Goal: Information Seeking & Learning: Learn about a topic

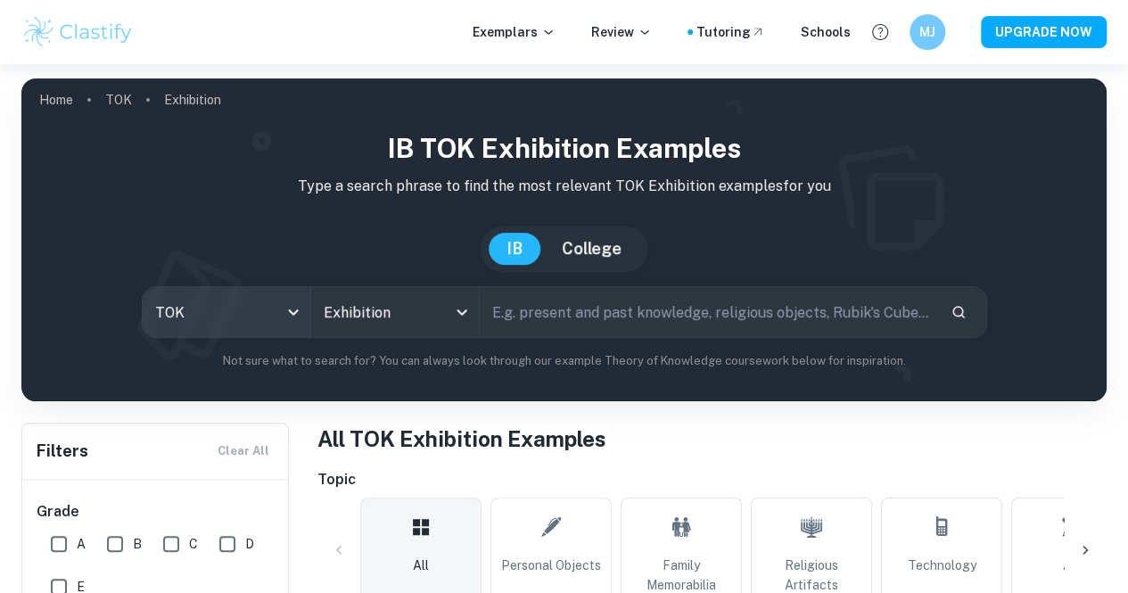
click at [336, 301] on body "We value your privacy We use cookies to enhance your browsing experience, serve…" at bounding box center [564, 360] width 1128 height 593
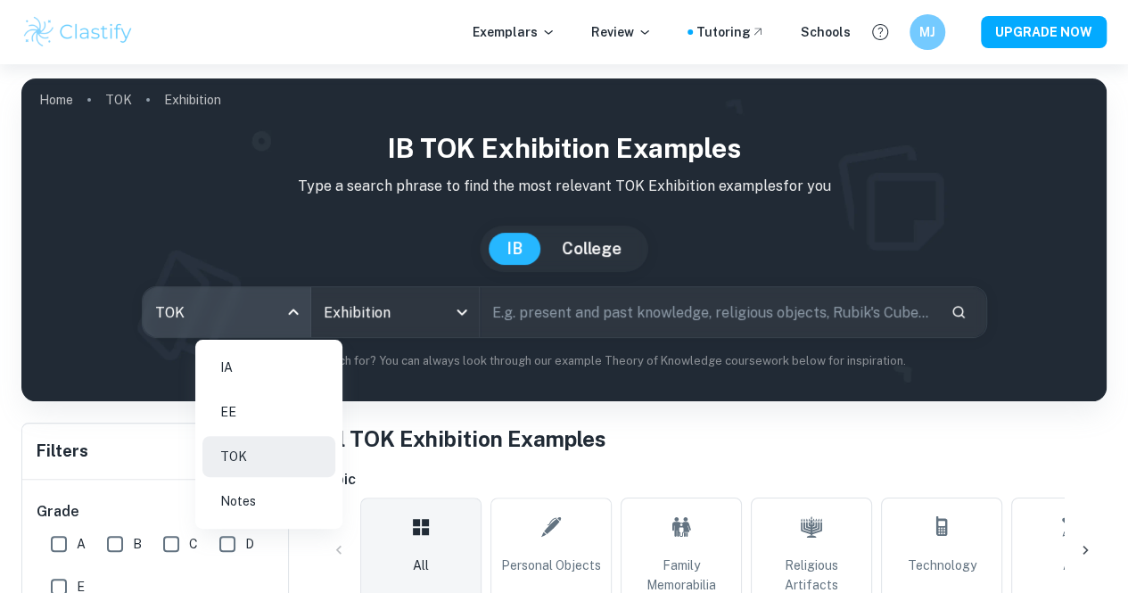
click at [278, 417] on li "EE" at bounding box center [268, 412] width 133 height 41
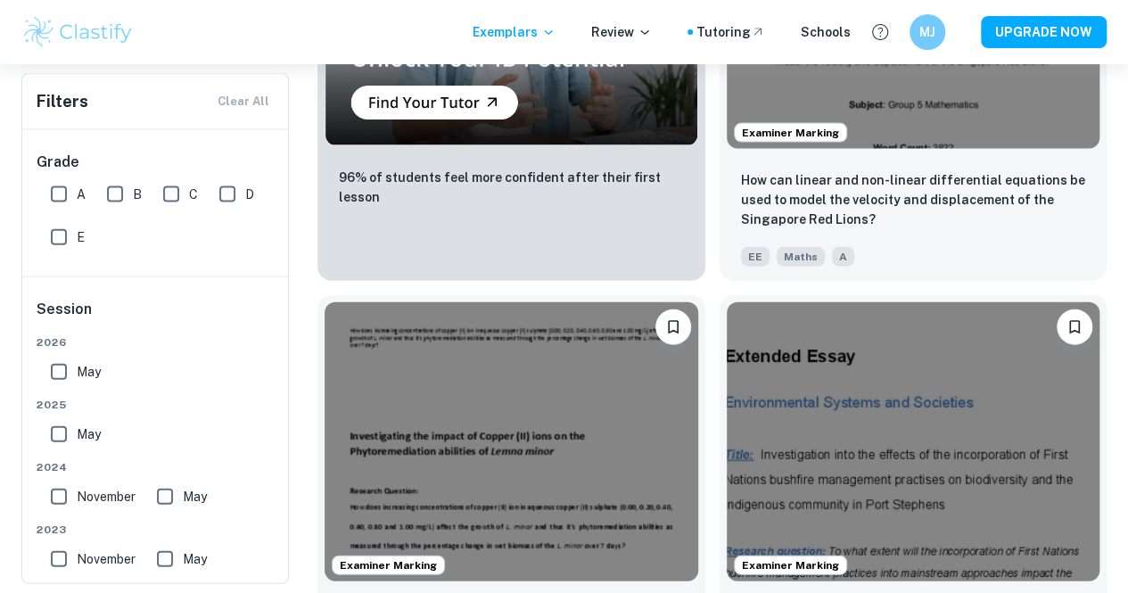
scroll to position [1889, 0]
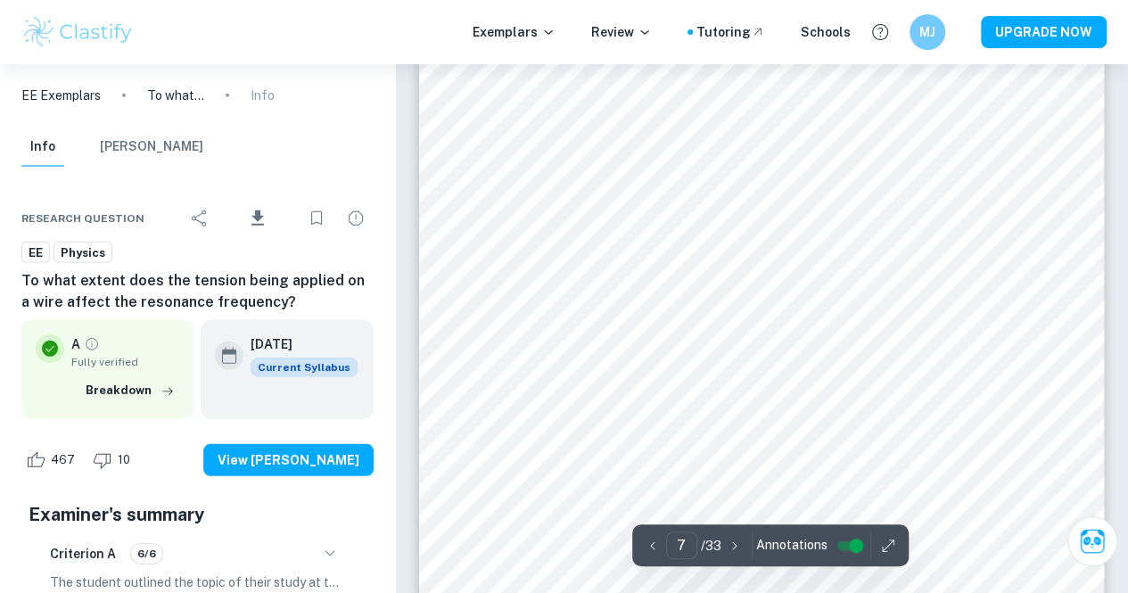
scroll to position [5854, 0]
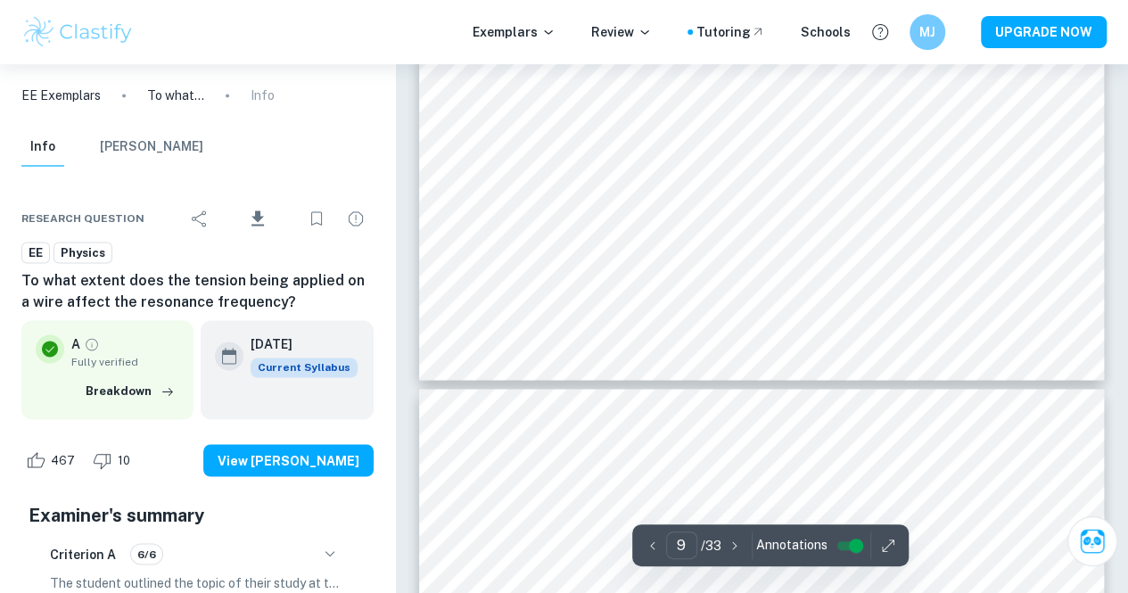
type input "10"
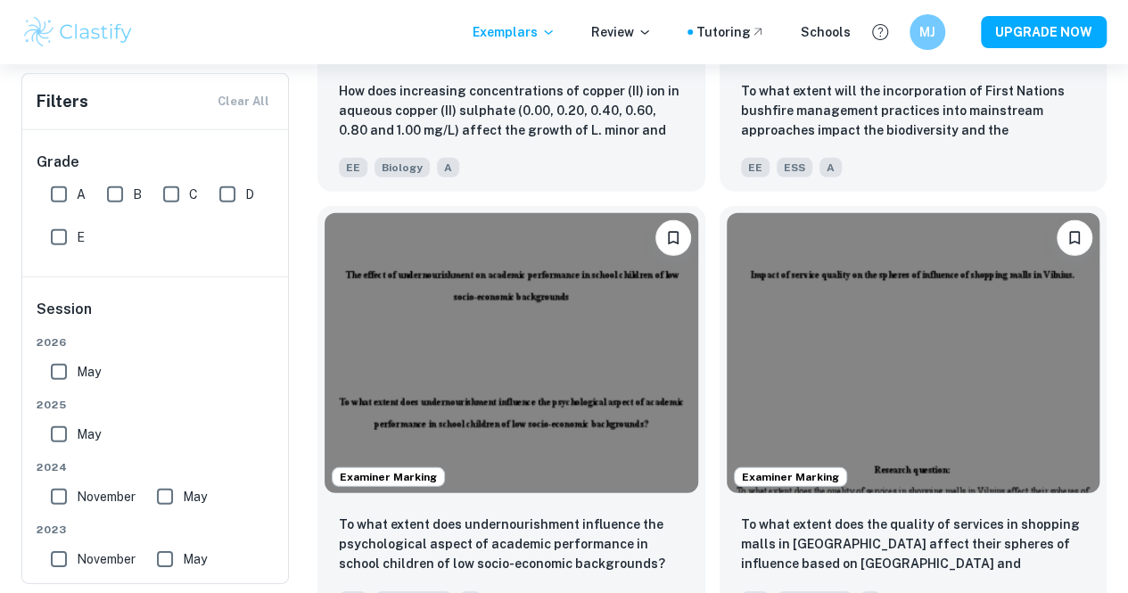
scroll to position [2496, 0]
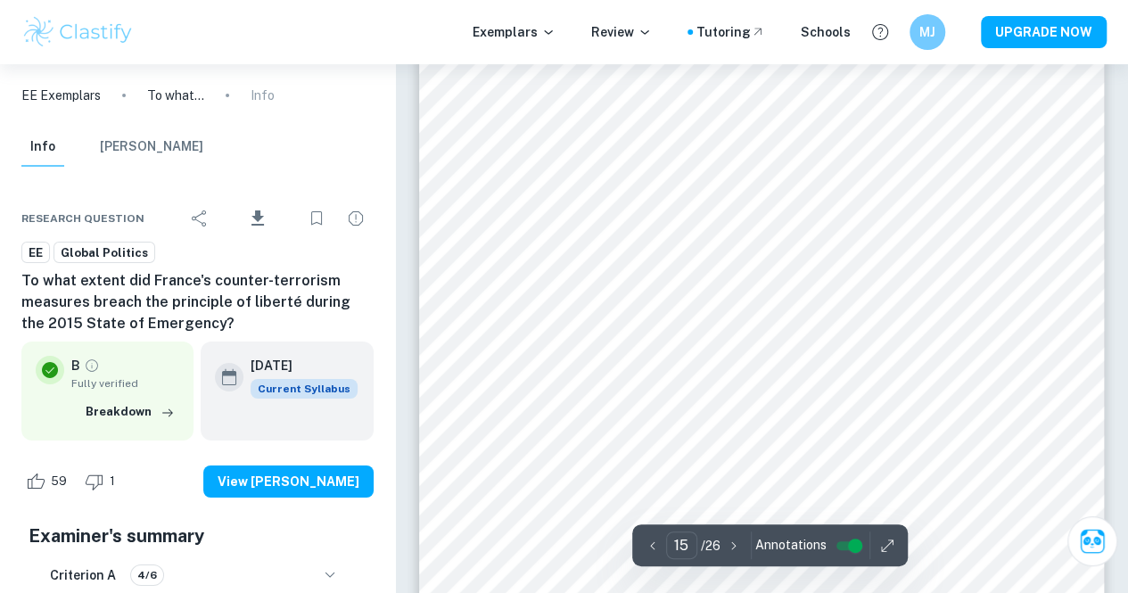
scroll to position [13796, 0]
type input "18"
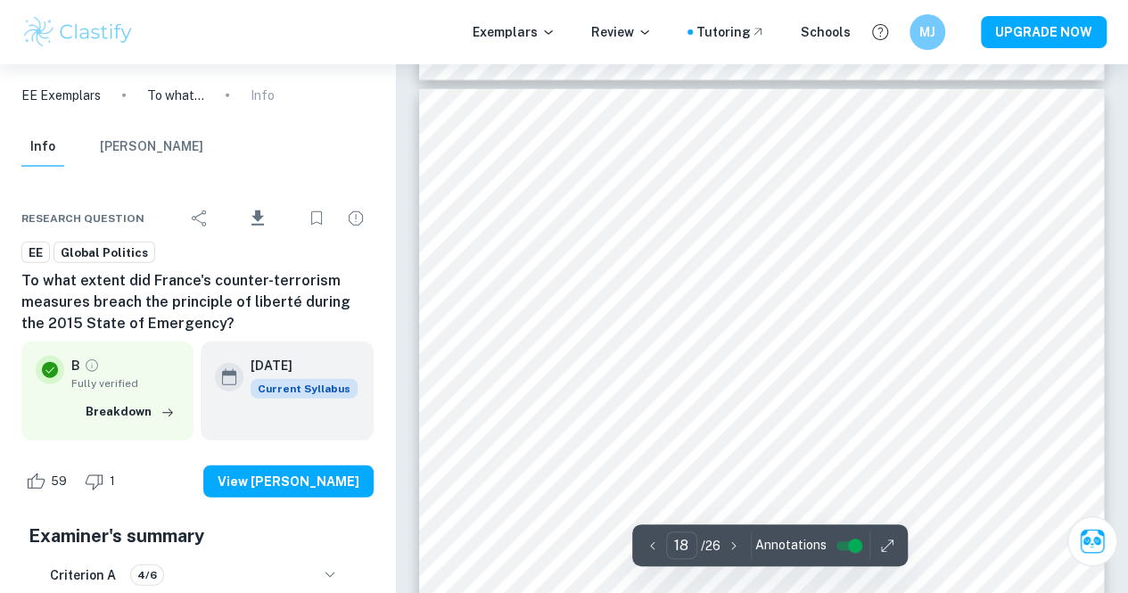
scroll to position [15649, 0]
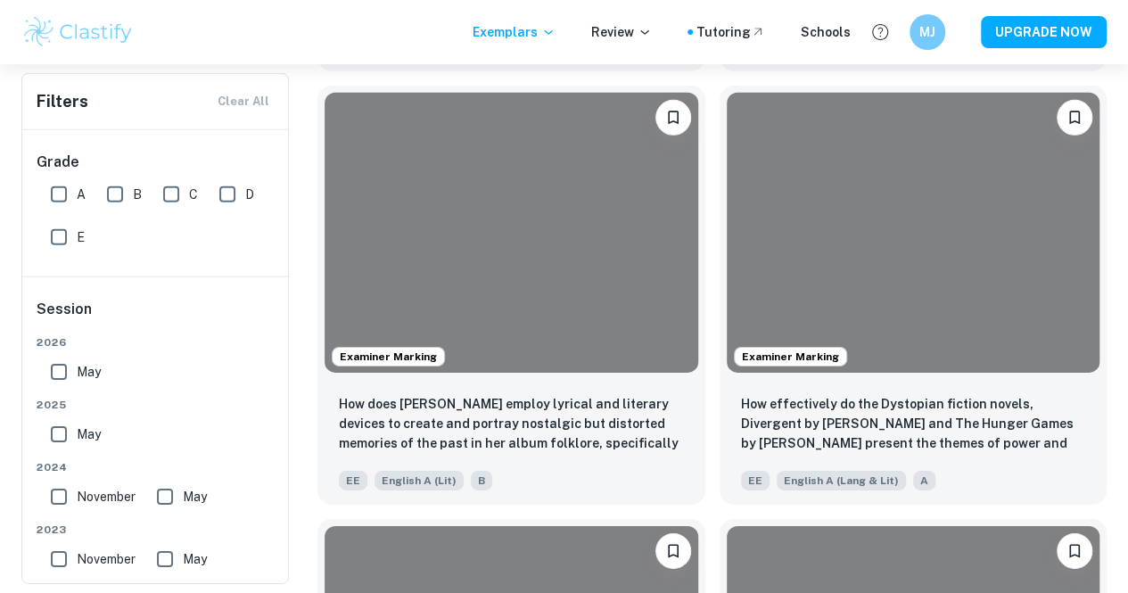
scroll to position [6025, 0]
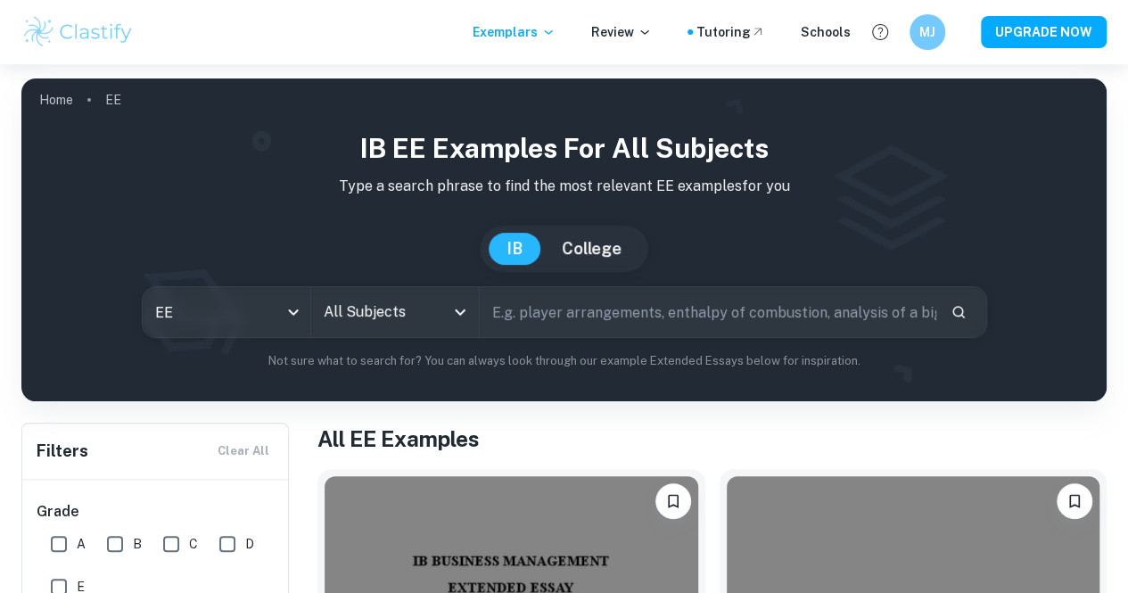
click at [576, 305] on input "text" at bounding box center [708, 312] width 457 height 50
click at [444, 310] on input "All Subjects" at bounding box center [381, 312] width 125 height 34
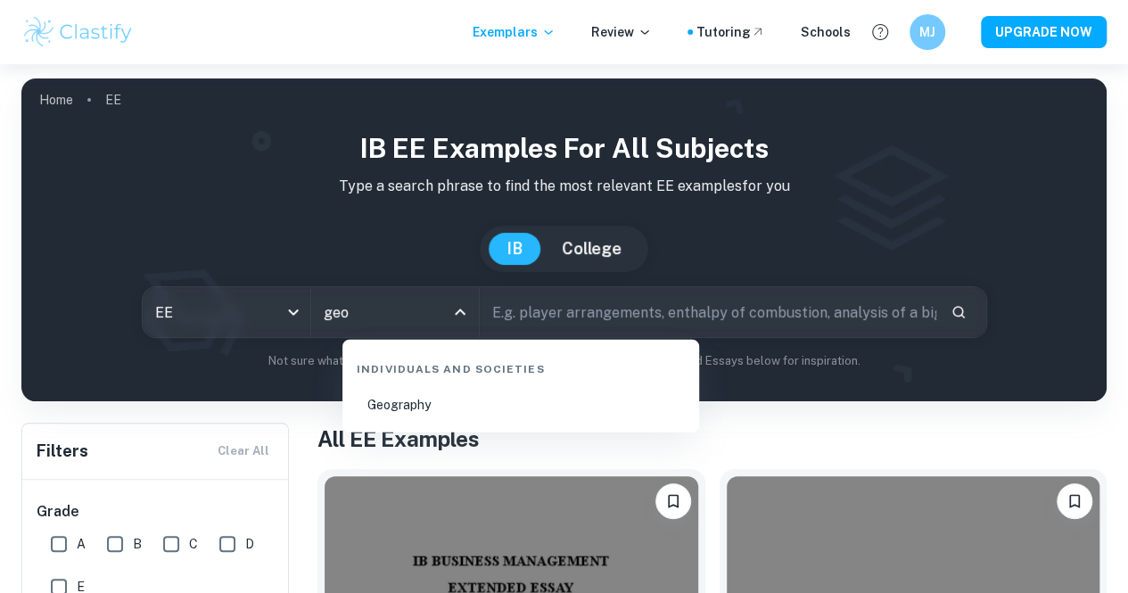
click at [461, 409] on li "Geography" at bounding box center [521, 404] width 343 height 41
type input "Geography"
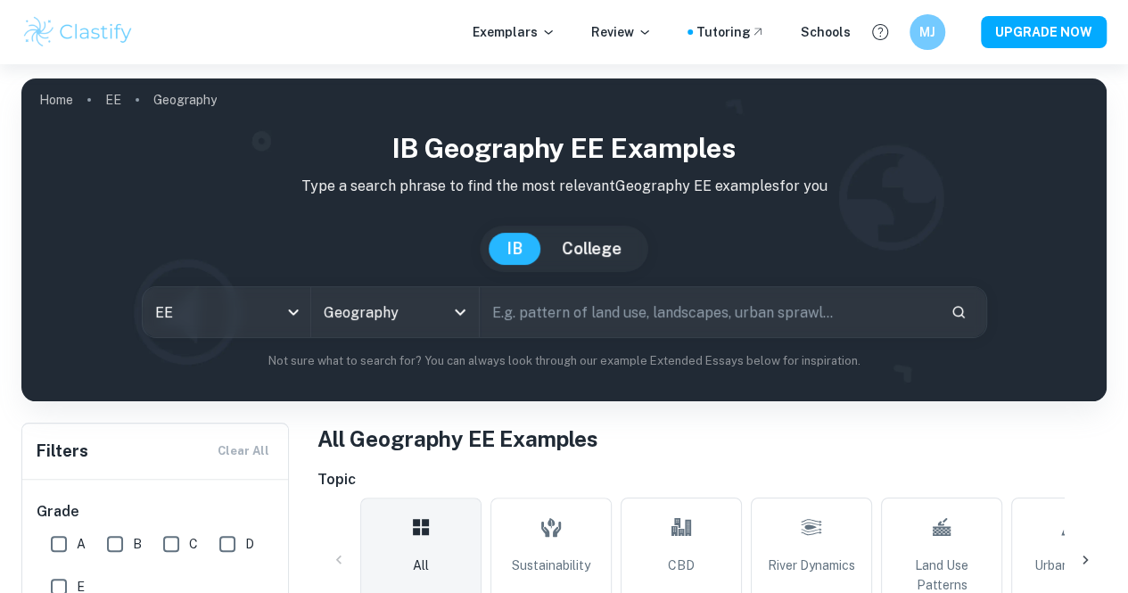
click at [589, 327] on input "text" at bounding box center [708, 312] width 457 height 50
type input "economics"
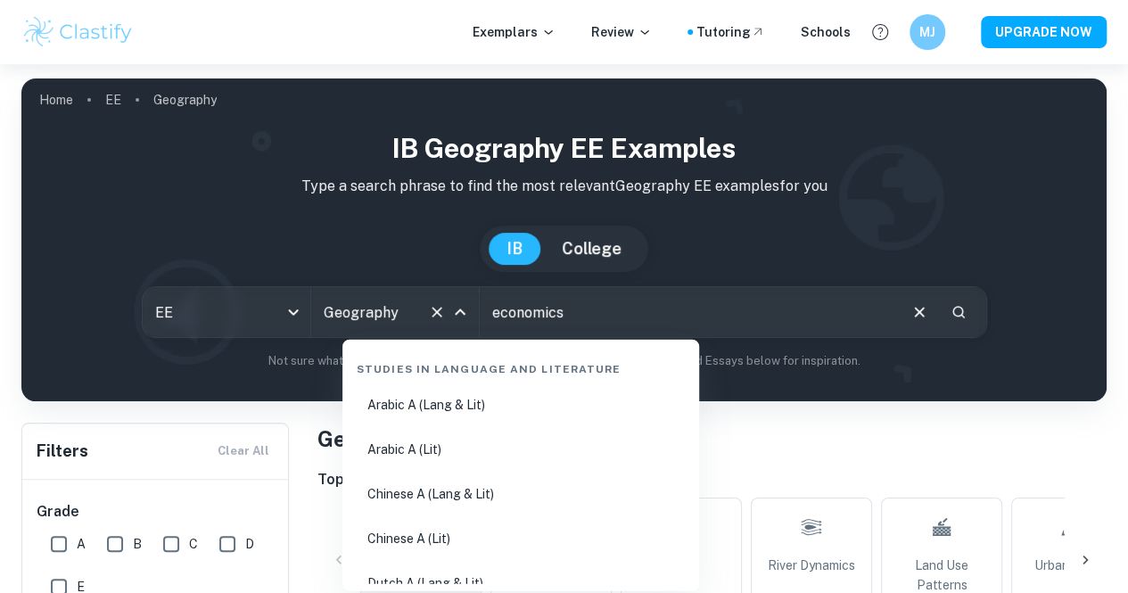
click at [421, 328] on input "Geography" at bounding box center [370, 312] width 102 height 34
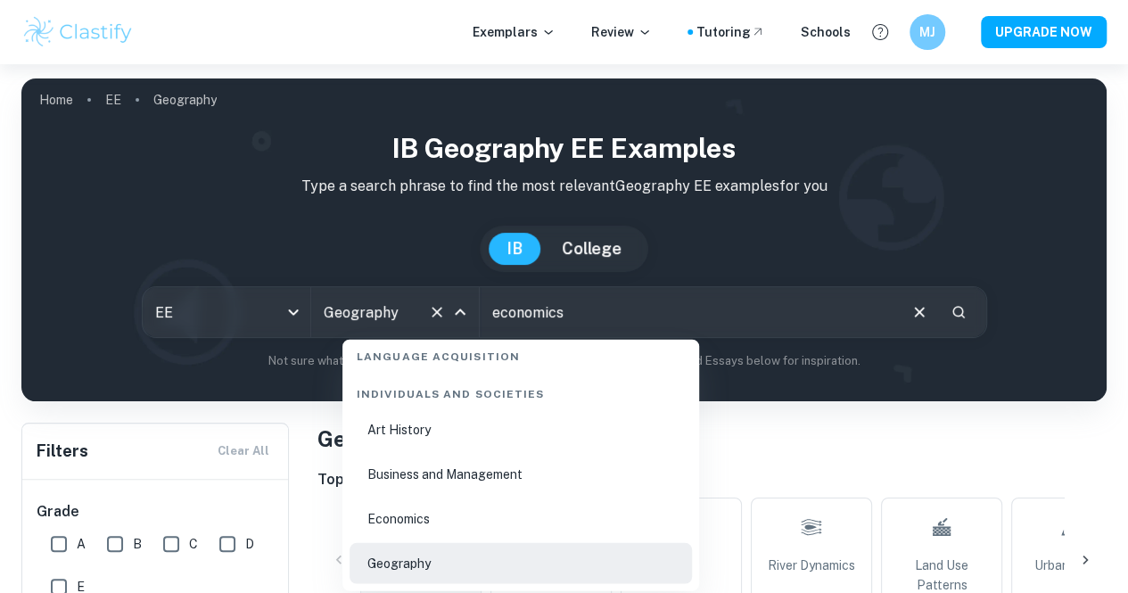
click at [496, 508] on li "Economics" at bounding box center [521, 519] width 343 height 41
type input "Economics"
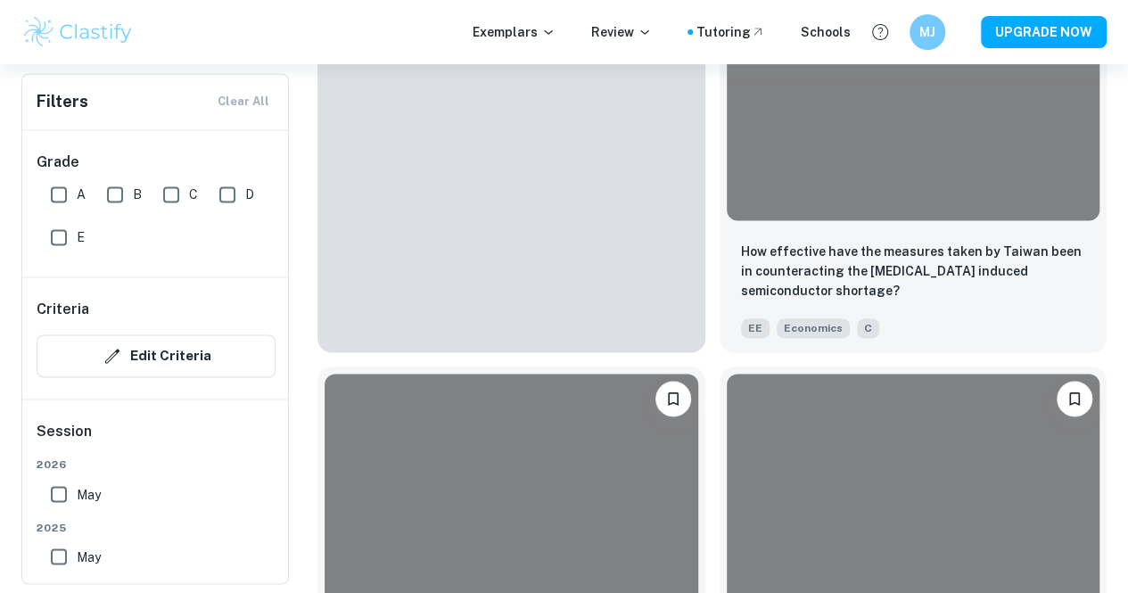
scroll to position [4600, 0]
